Goal: Check status: Check status

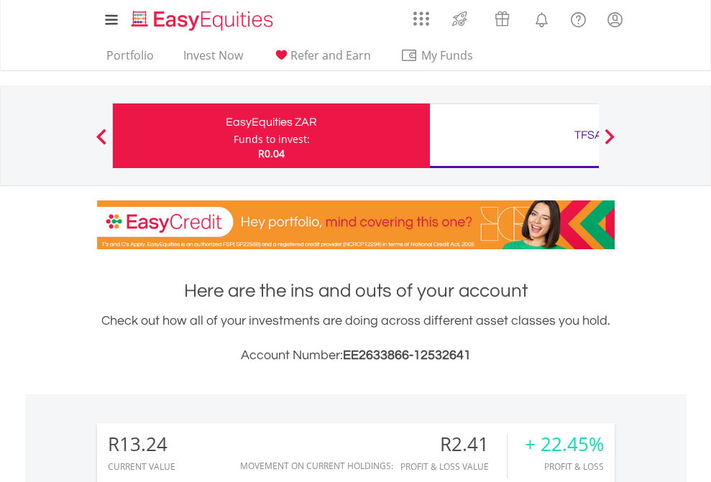
scroll to position [138, 226]
click at [234, 136] on div "Funds to invest:" at bounding box center [272, 139] width 76 height 14
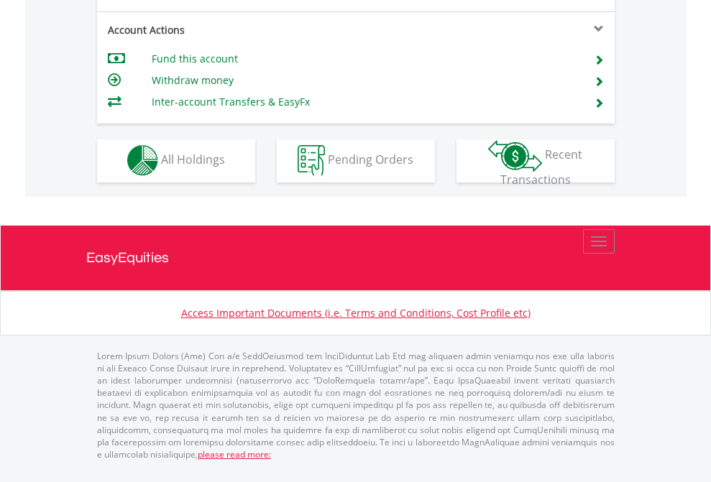
scroll to position [1225, 0]
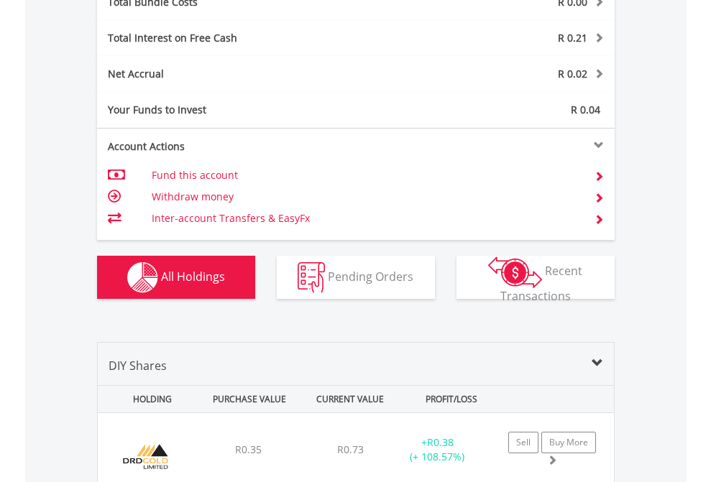
scroll to position [1684, 0]
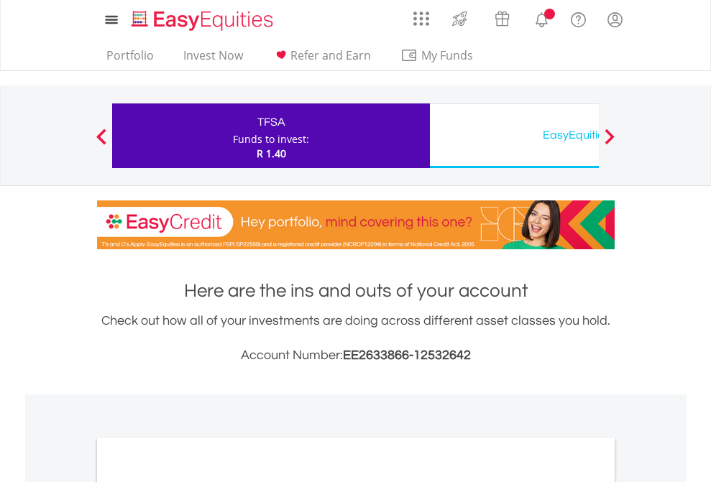
scroll to position [864, 0]
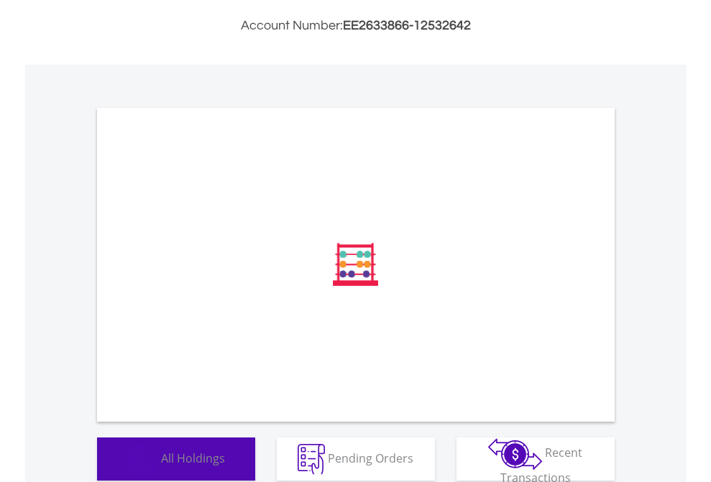
click at [161, 461] on span "All Holdings" at bounding box center [193, 458] width 64 height 16
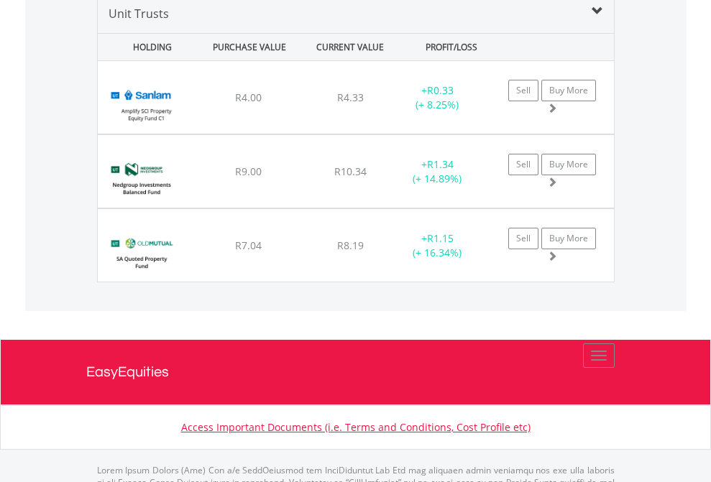
scroll to position [1389, 0]
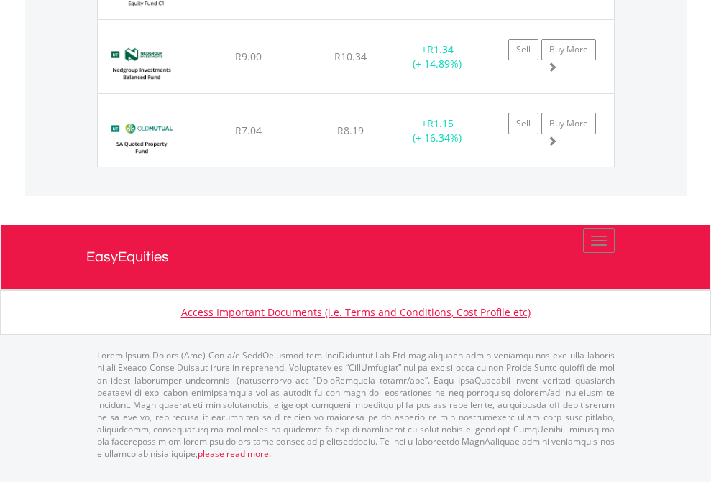
scroll to position [103, 0]
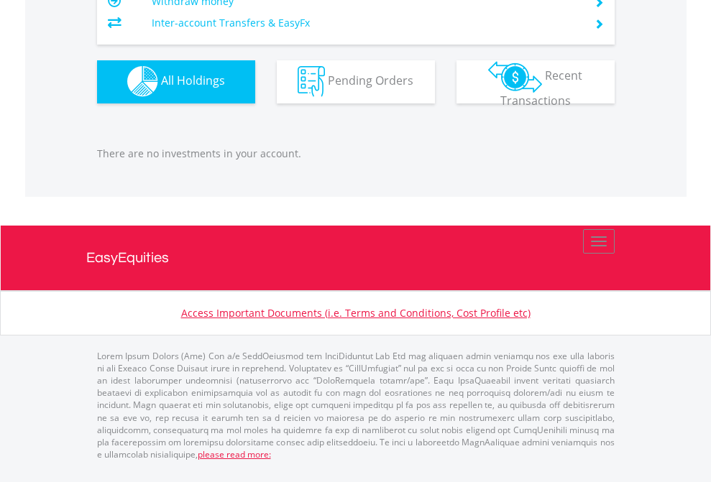
scroll to position [138, 226]
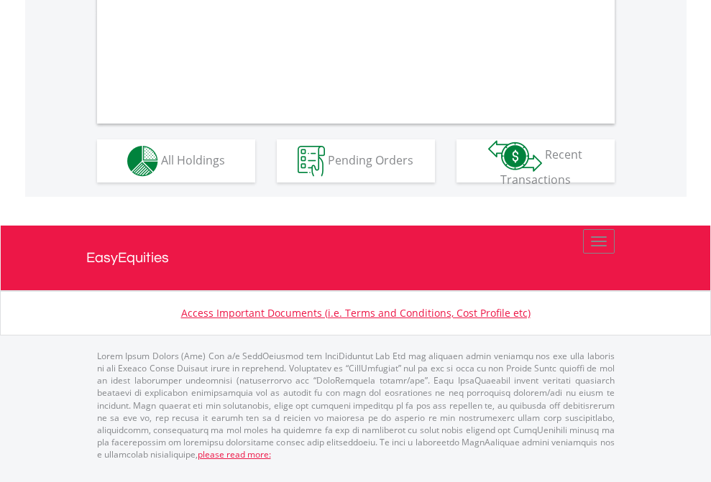
click at [161, 167] on span "All Holdings" at bounding box center [193, 160] width 64 height 16
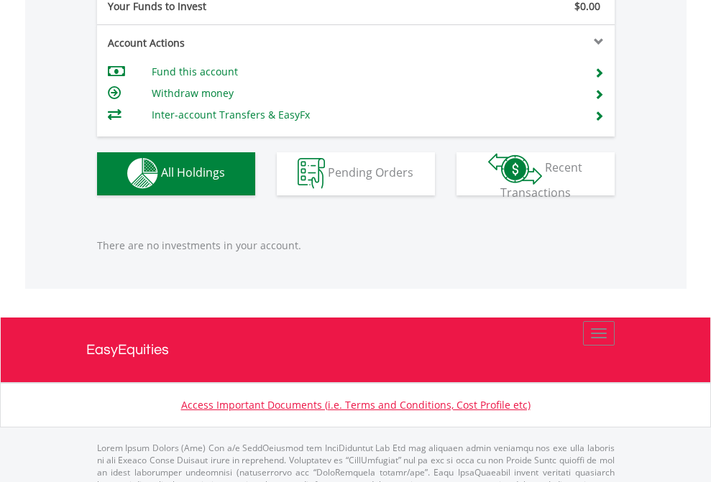
scroll to position [1423, 0]
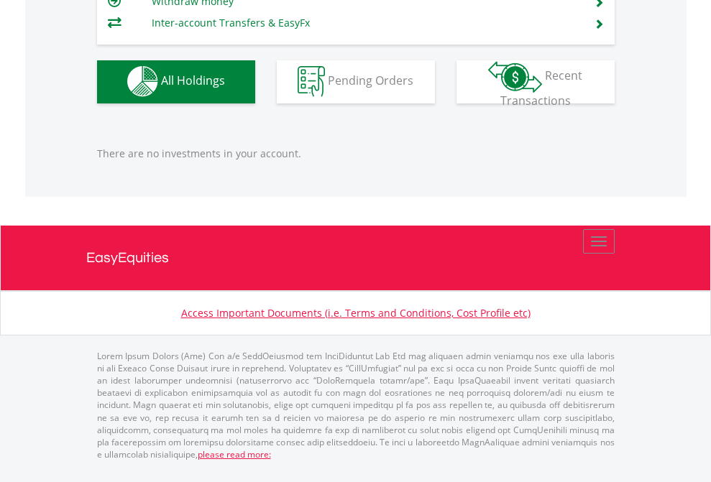
scroll to position [138, 226]
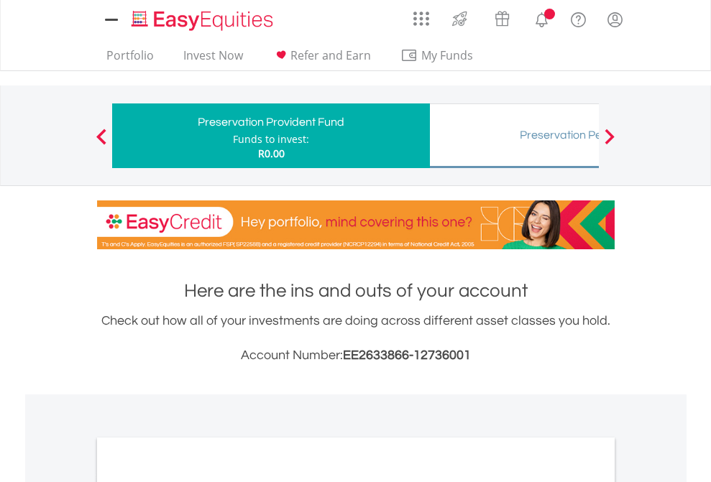
scroll to position [864, 0]
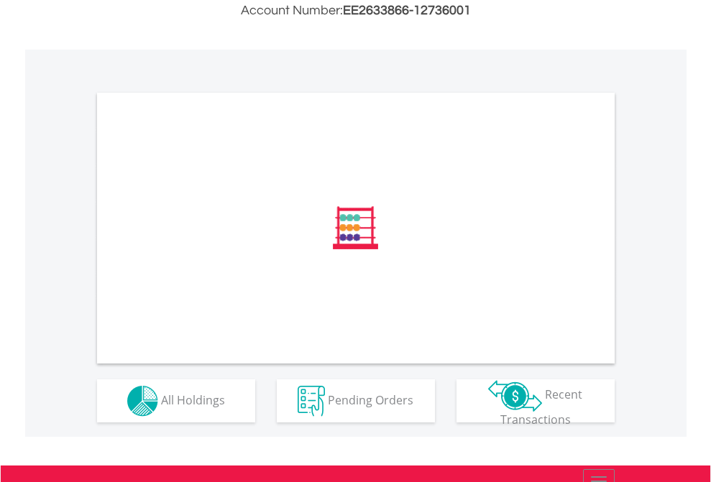
click at [161, 407] on span "All Holdings" at bounding box center [193, 400] width 64 height 16
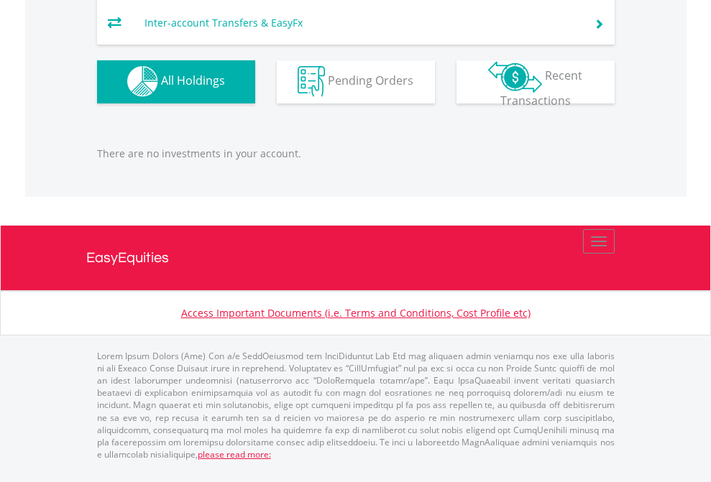
scroll to position [138, 226]
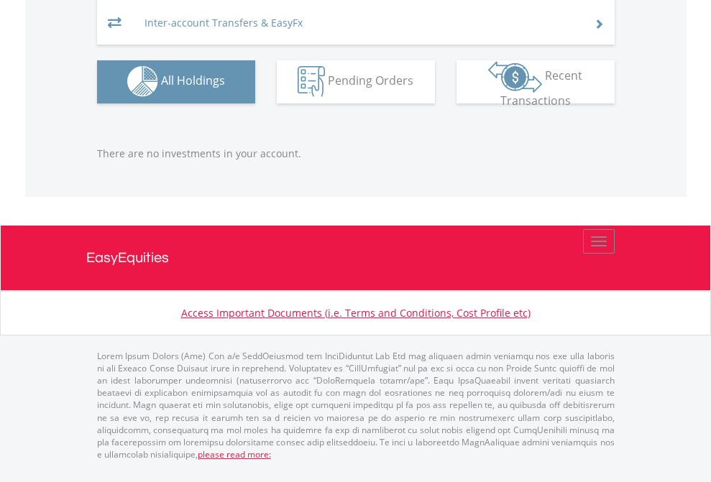
scroll to position [138, 226]
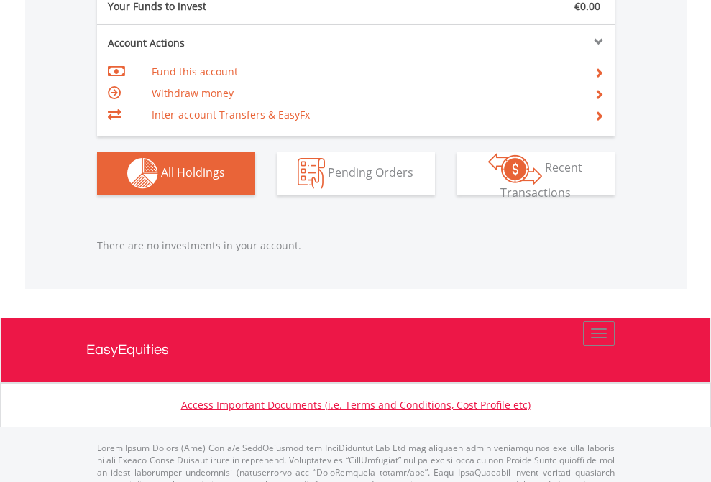
scroll to position [1423, 0]
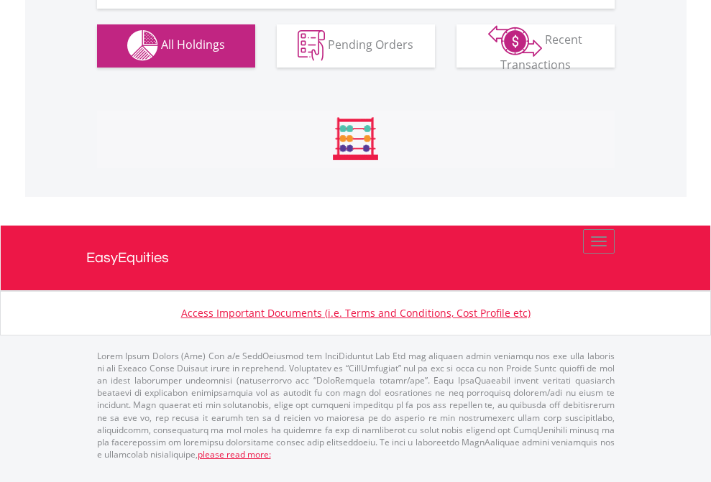
scroll to position [1423, 0]
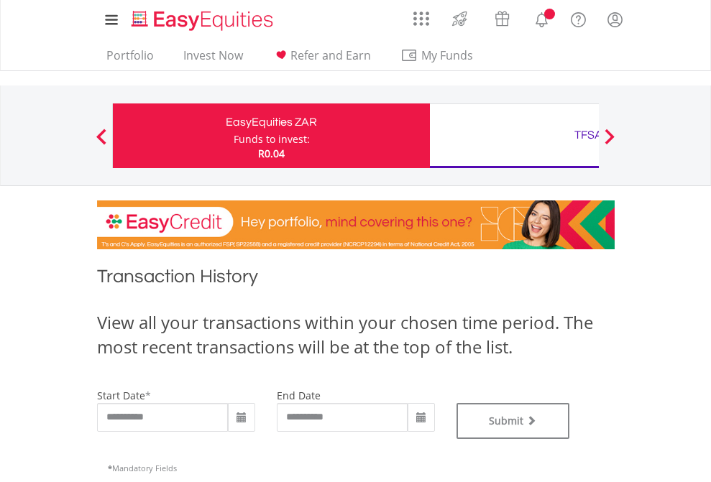
type input "**********"
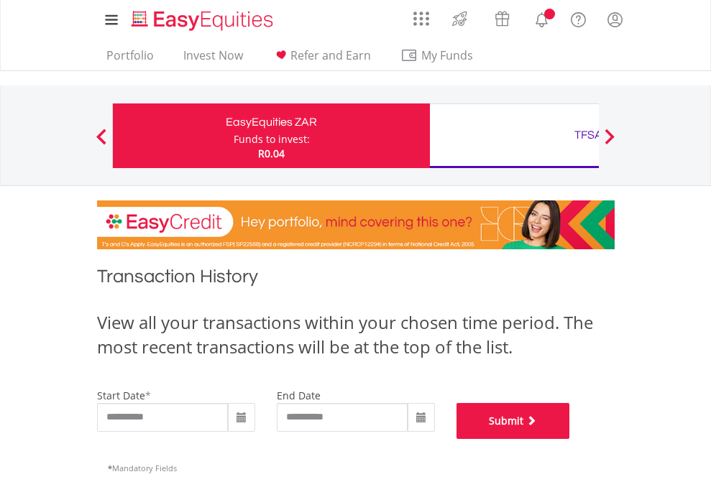
click at [570, 439] on button "Submit" at bounding box center [513, 421] width 114 height 36
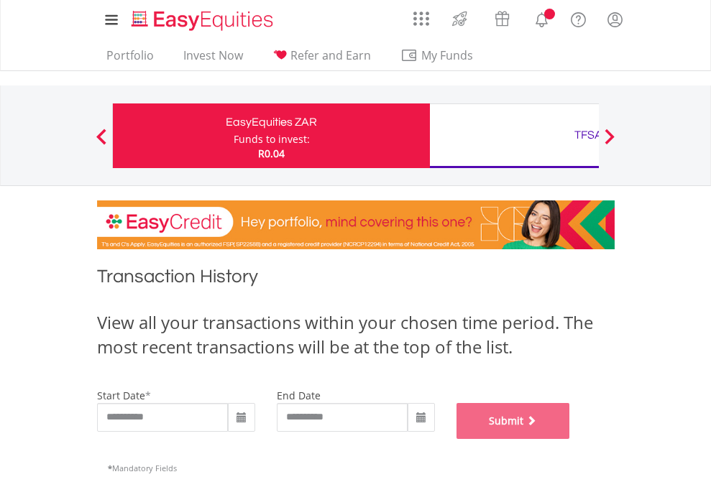
scroll to position [583, 0]
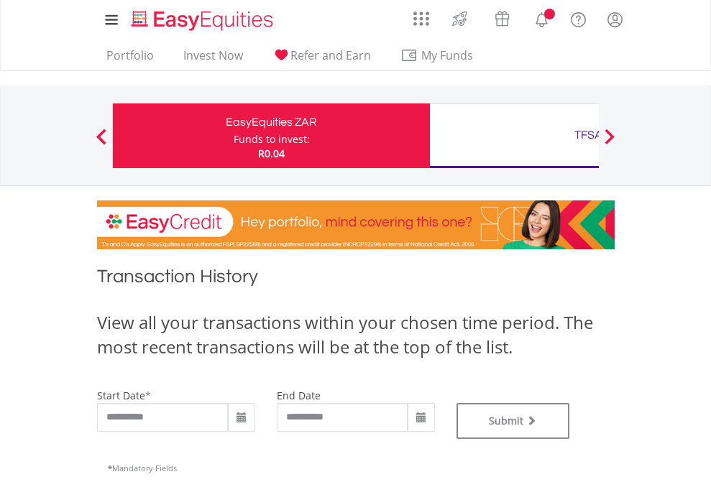
click at [514, 136] on div "TFSA" at bounding box center [588, 135] width 300 height 20
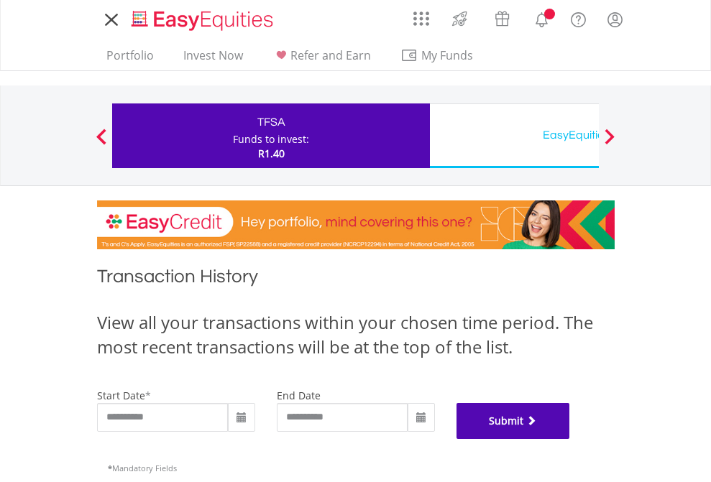
click at [570, 439] on button "Submit" at bounding box center [513, 421] width 114 height 36
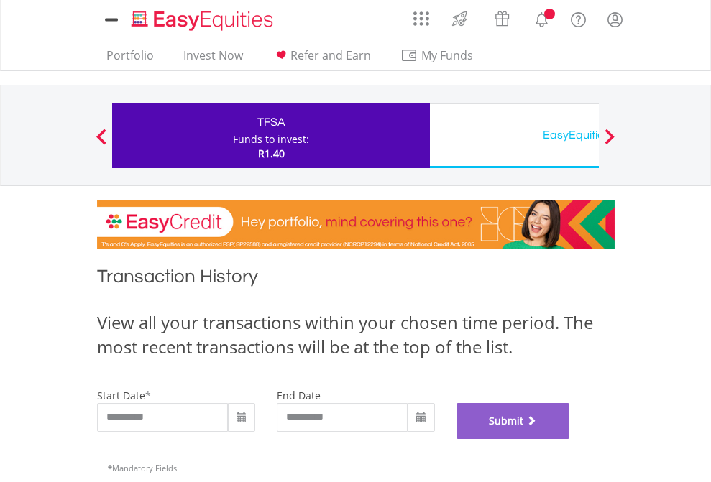
scroll to position [583, 0]
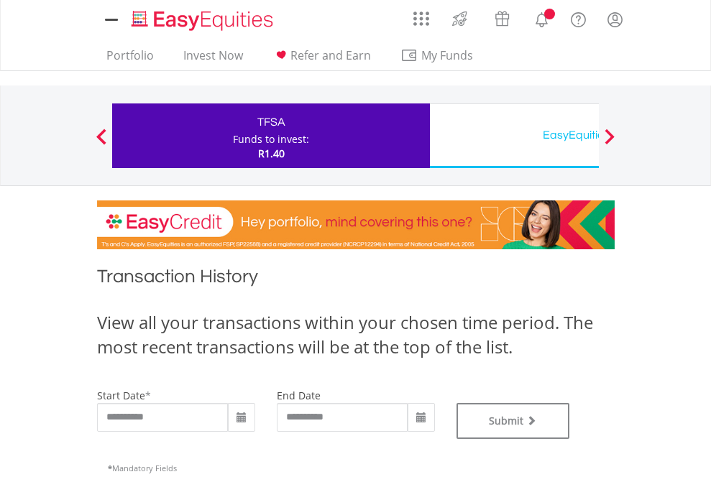
click at [514, 136] on div "EasyEquities USD" at bounding box center [588, 135] width 300 height 20
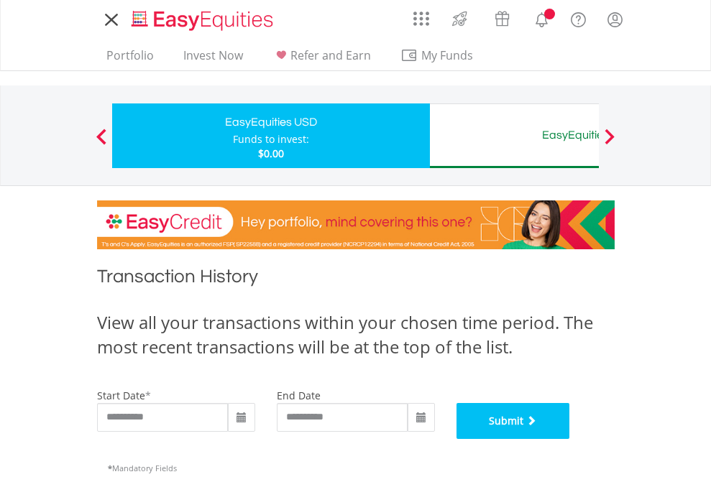
click at [570, 439] on button "Submit" at bounding box center [513, 421] width 114 height 36
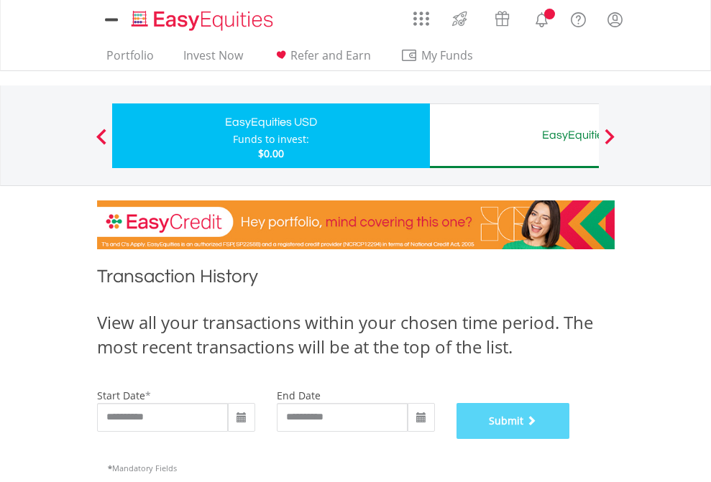
scroll to position [583, 0]
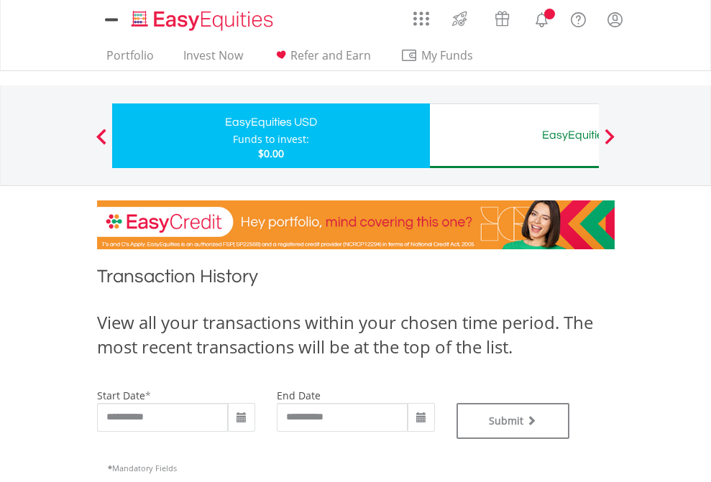
click at [514, 136] on div "EasyEquities AUD" at bounding box center [588, 135] width 300 height 20
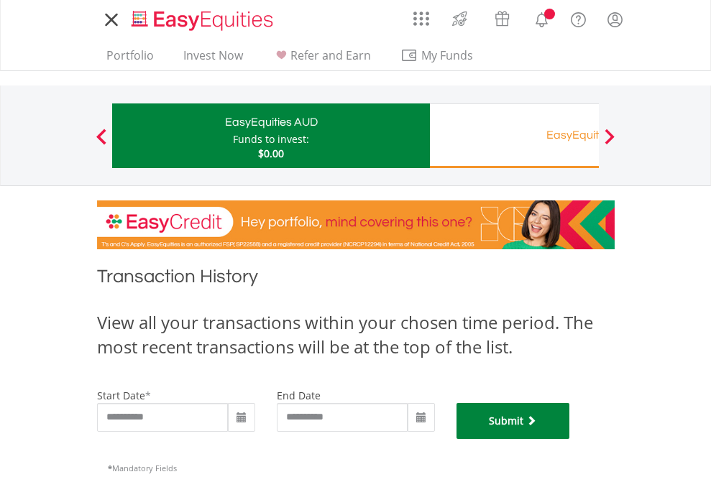
click at [570, 439] on button "Submit" at bounding box center [513, 421] width 114 height 36
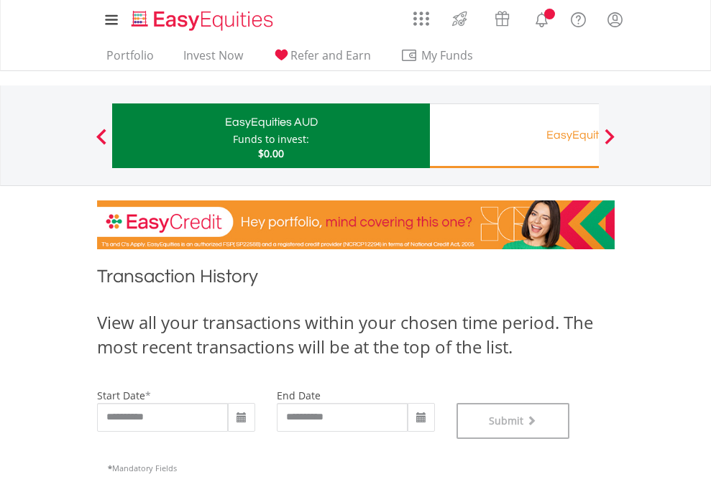
scroll to position [583, 0]
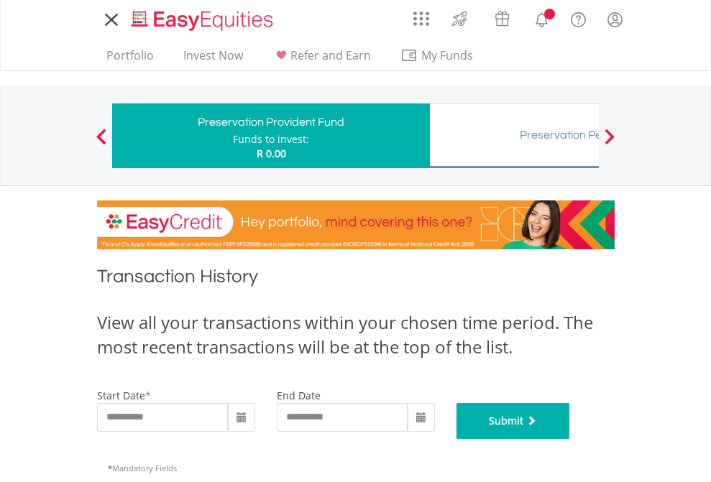
click at [570, 439] on button "Submit" at bounding box center [513, 421] width 114 height 36
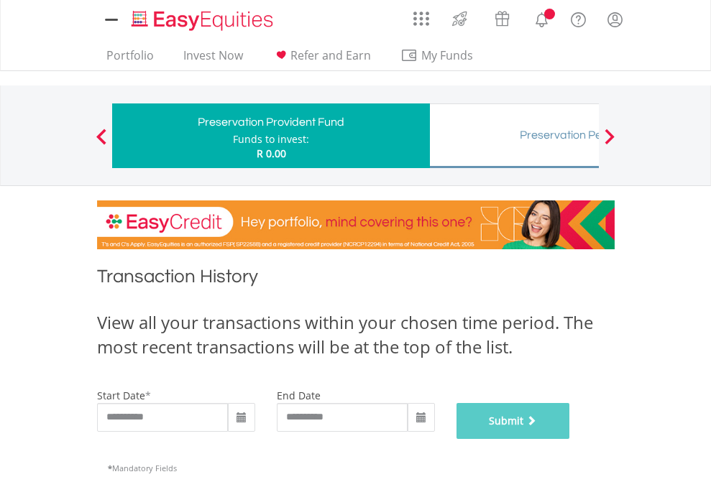
scroll to position [583, 0]
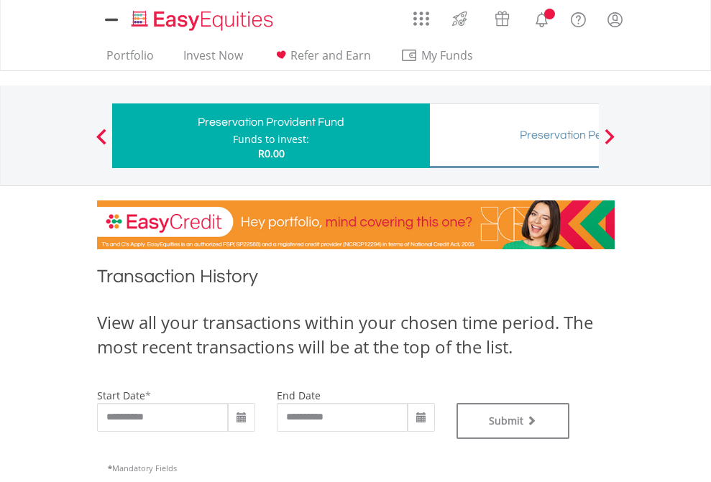
click at [514, 136] on div "Preservation Pension Fund" at bounding box center [588, 135] width 300 height 20
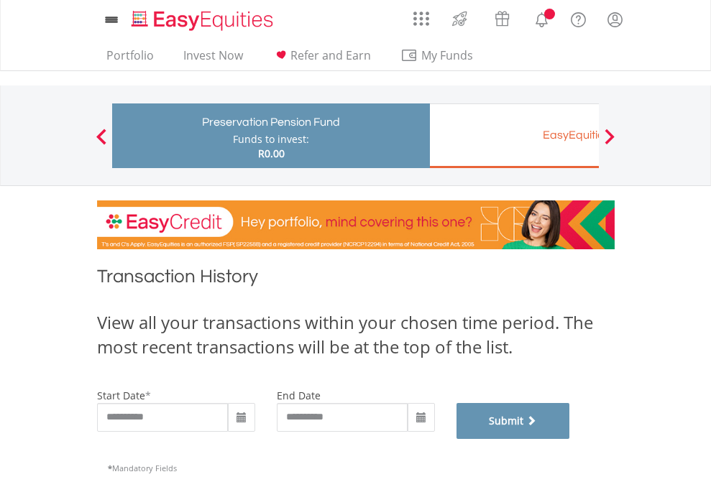
click at [570, 439] on button "Submit" at bounding box center [513, 421] width 114 height 36
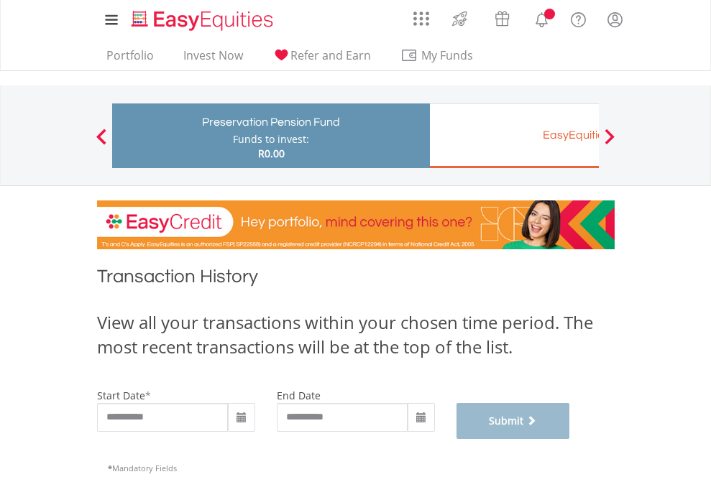
scroll to position [583, 0]
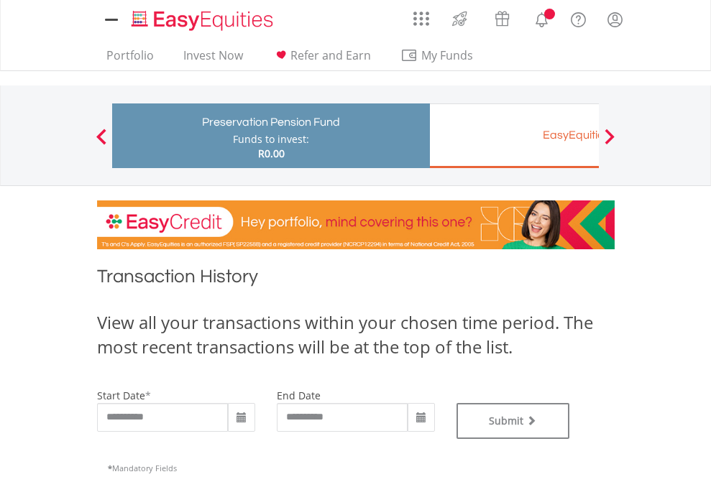
click at [514, 136] on div "EasyEquities EUR" at bounding box center [588, 135] width 300 height 20
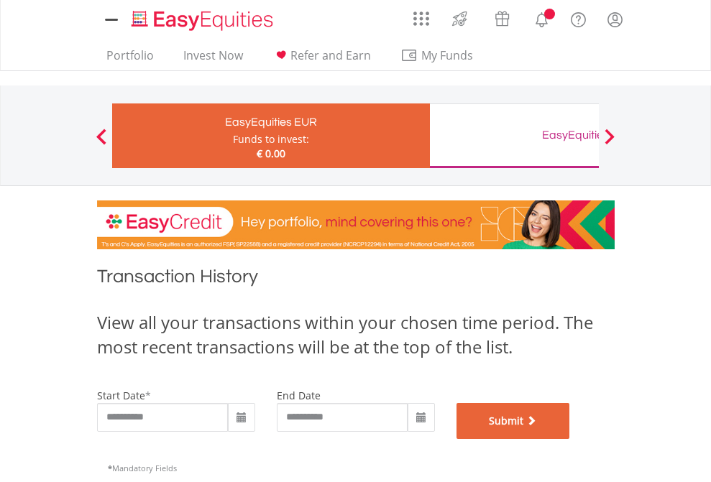
click at [570, 439] on button "Submit" at bounding box center [513, 421] width 114 height 36
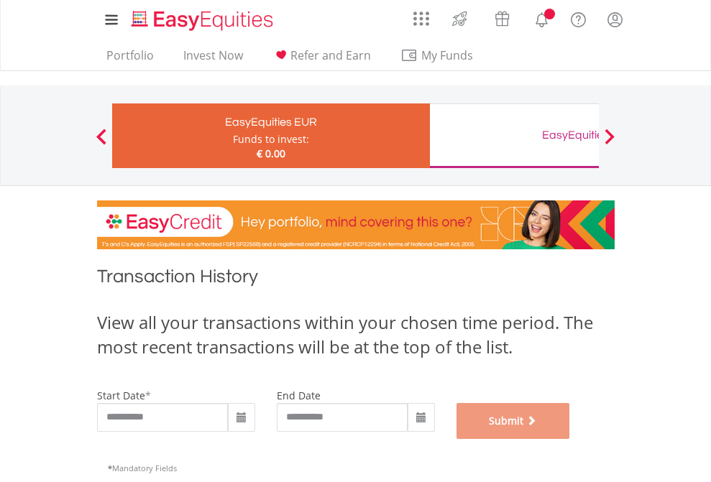
scroll to position [583, 0]
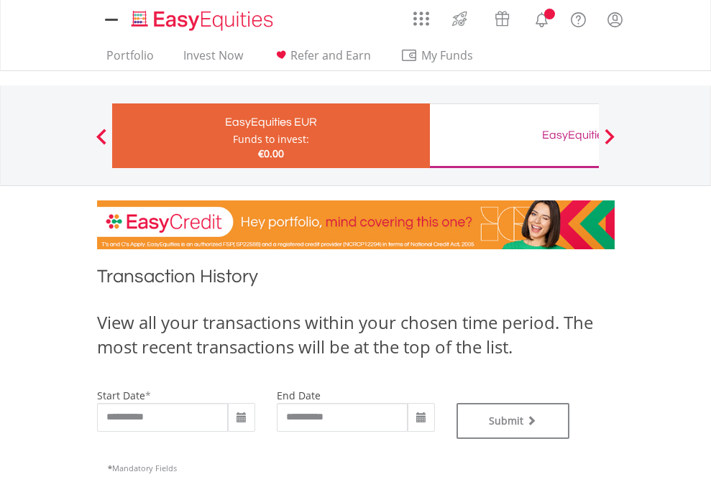
click at [514, 136] on div "EasyEquities GBP" at bounding box center [588, 135] width 300 height 20
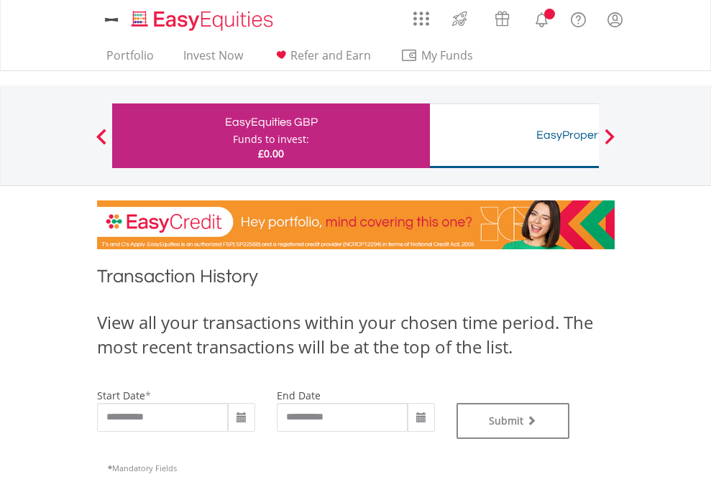
type input "**********"
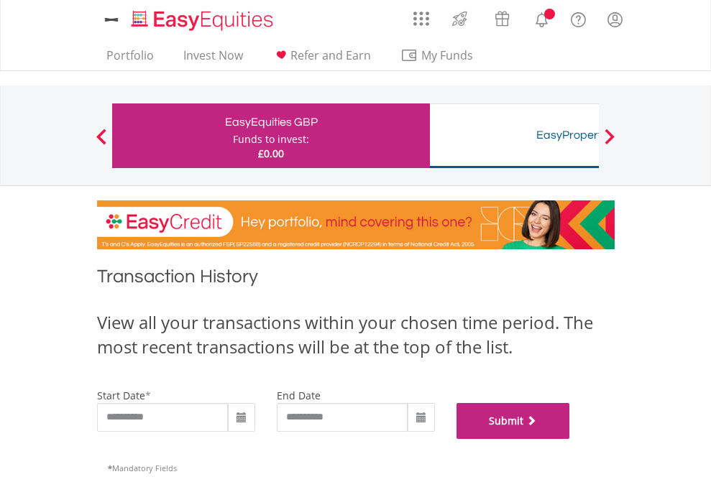
click at [570, 439] on button "Submit" at bounding box center [513, 421] width 114 height 36
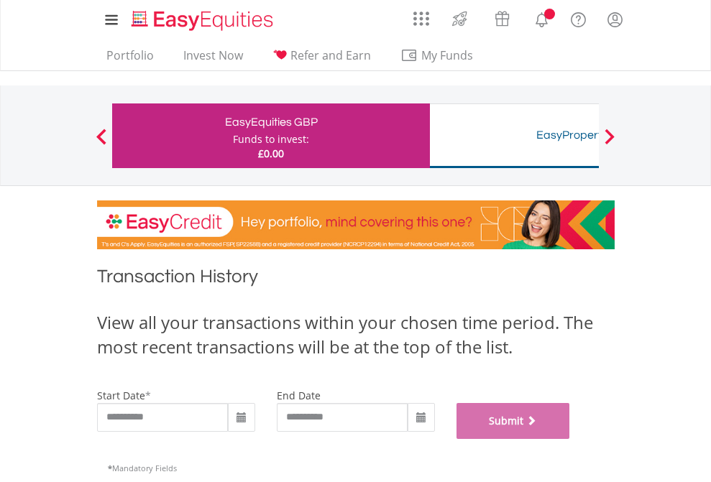
scroll to position [583, 0]
